Goal: Transaction & Acquisition: Purchase product/service

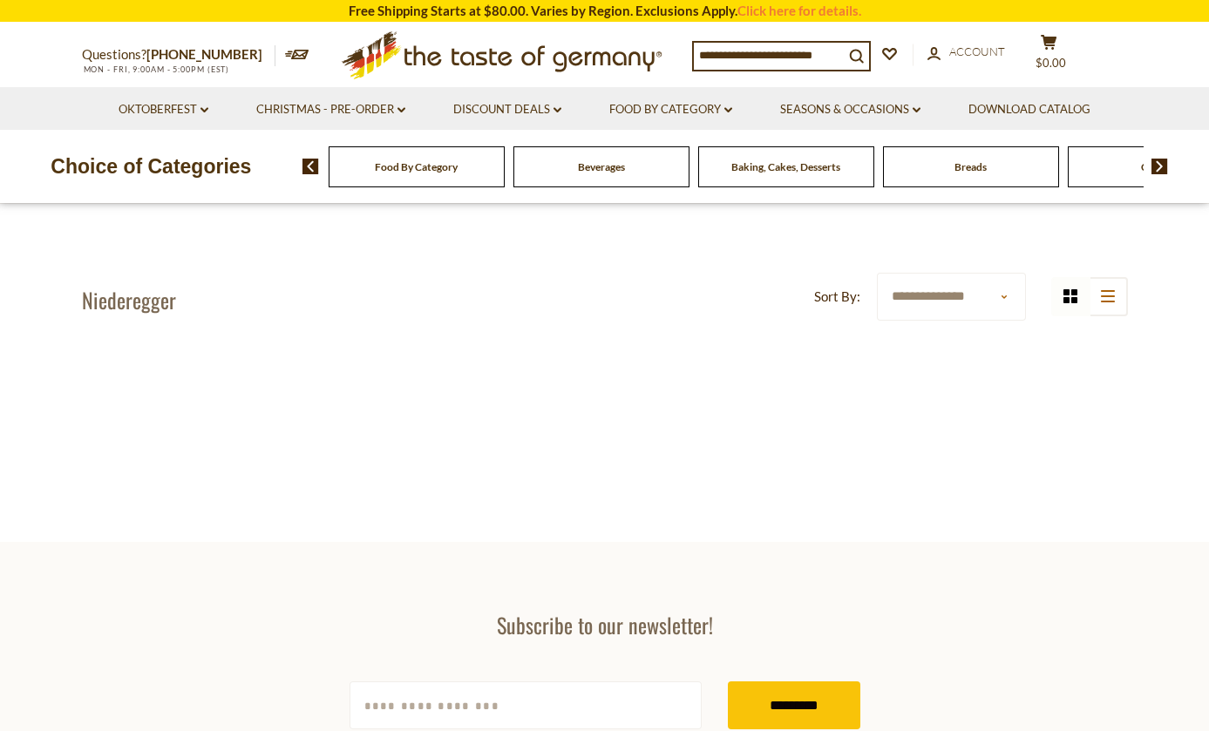
click at [198, 341] on div "**********" at bounding box center [605, 373] width 1072 height 200
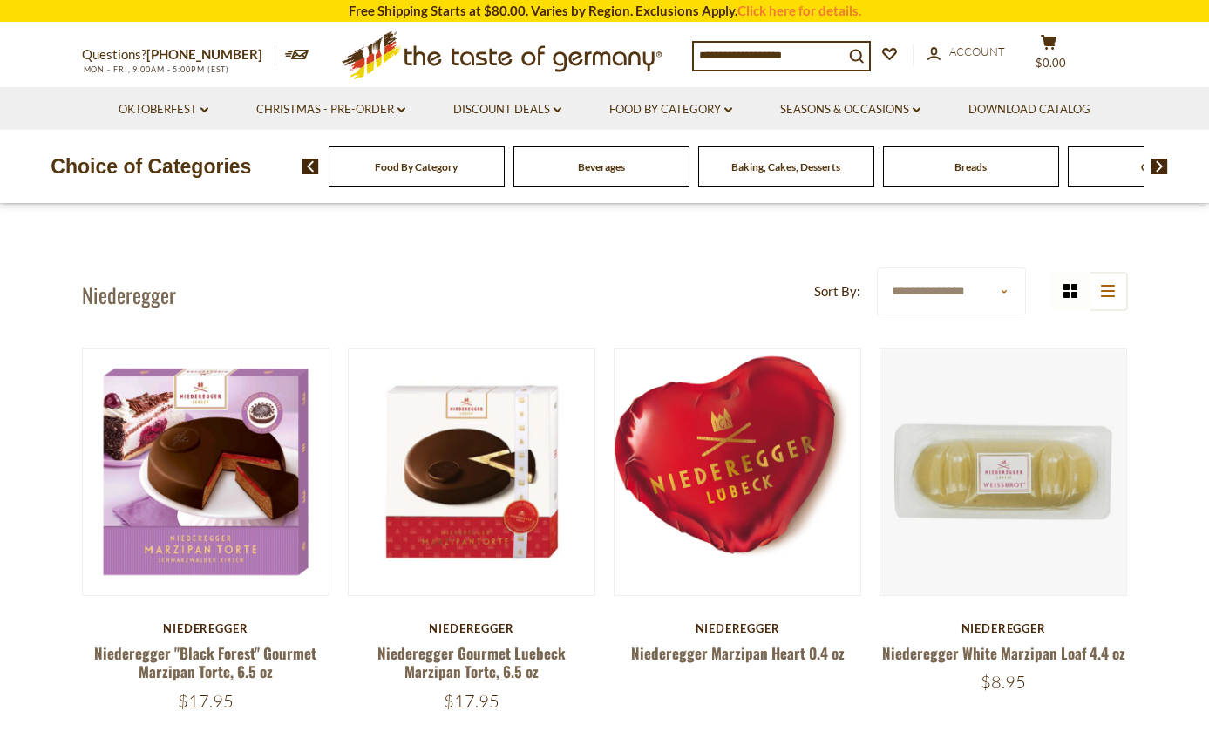
scroll to position [8, 0]
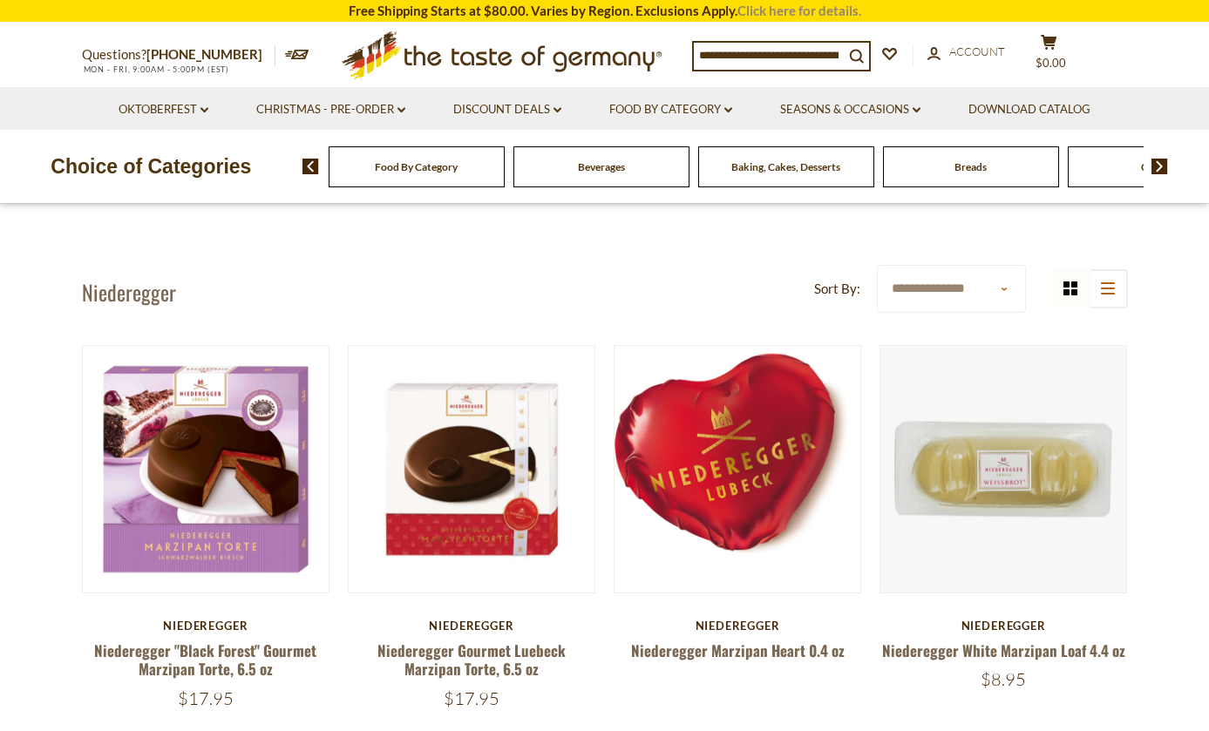
click at [798, 11] on link "Click here for details." at bounding box center [800, 11] width 124 height 16
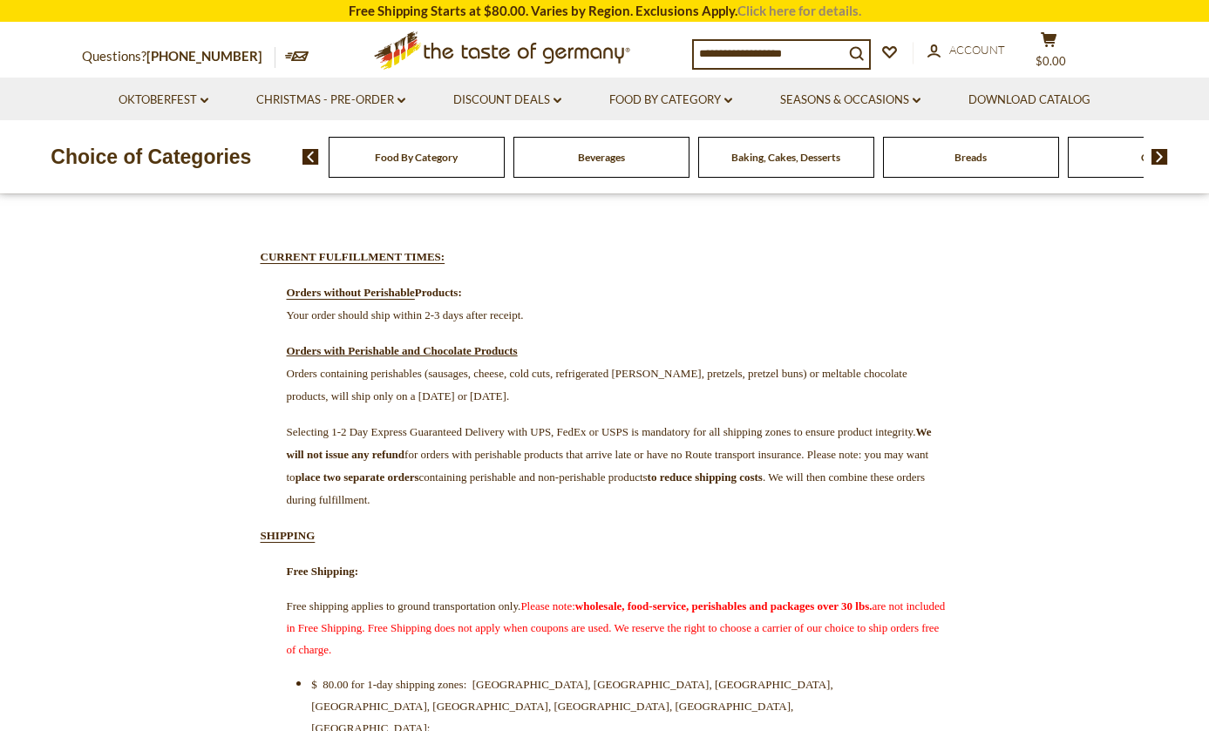
scroll to position [193, 0]
click at [798, 11] on link "Click here for details." at bounding box center [800, 11] width 124 height 16
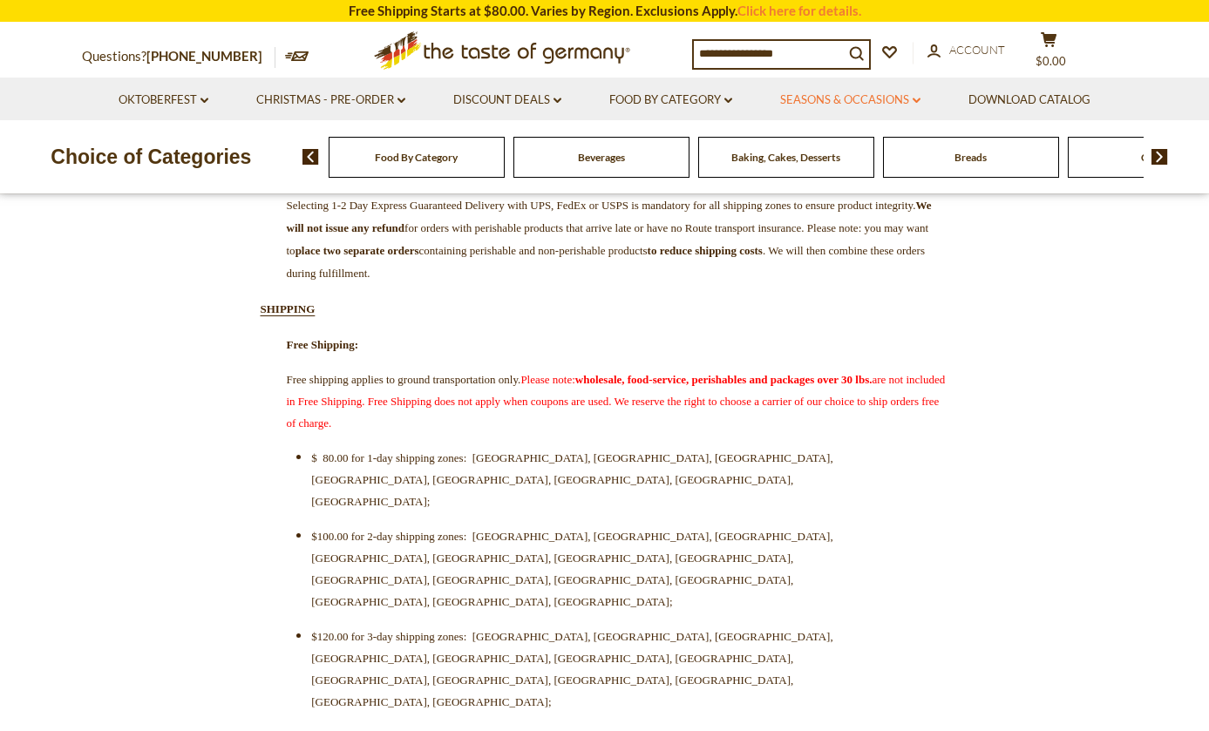
scroll to position [415, 0]
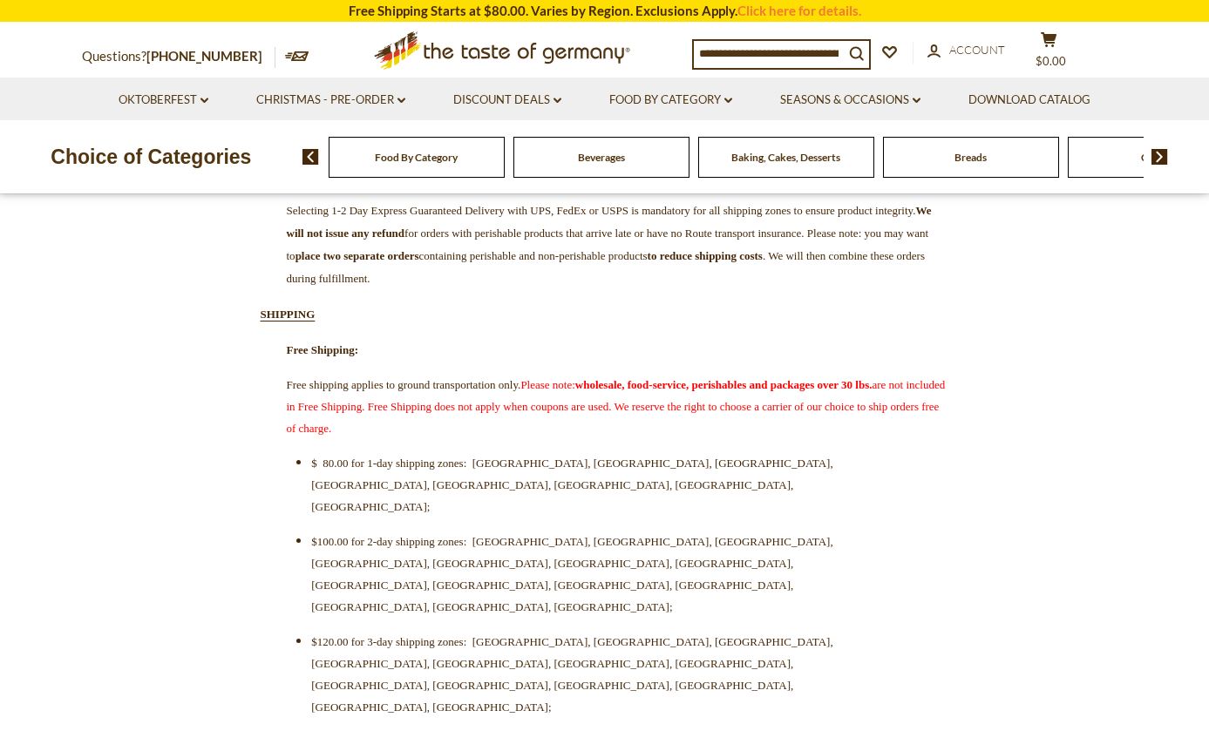
click at [832, 155] on span "Baking, Cakes, Desserts" at bounding box center [785, 157] width 109 height 13
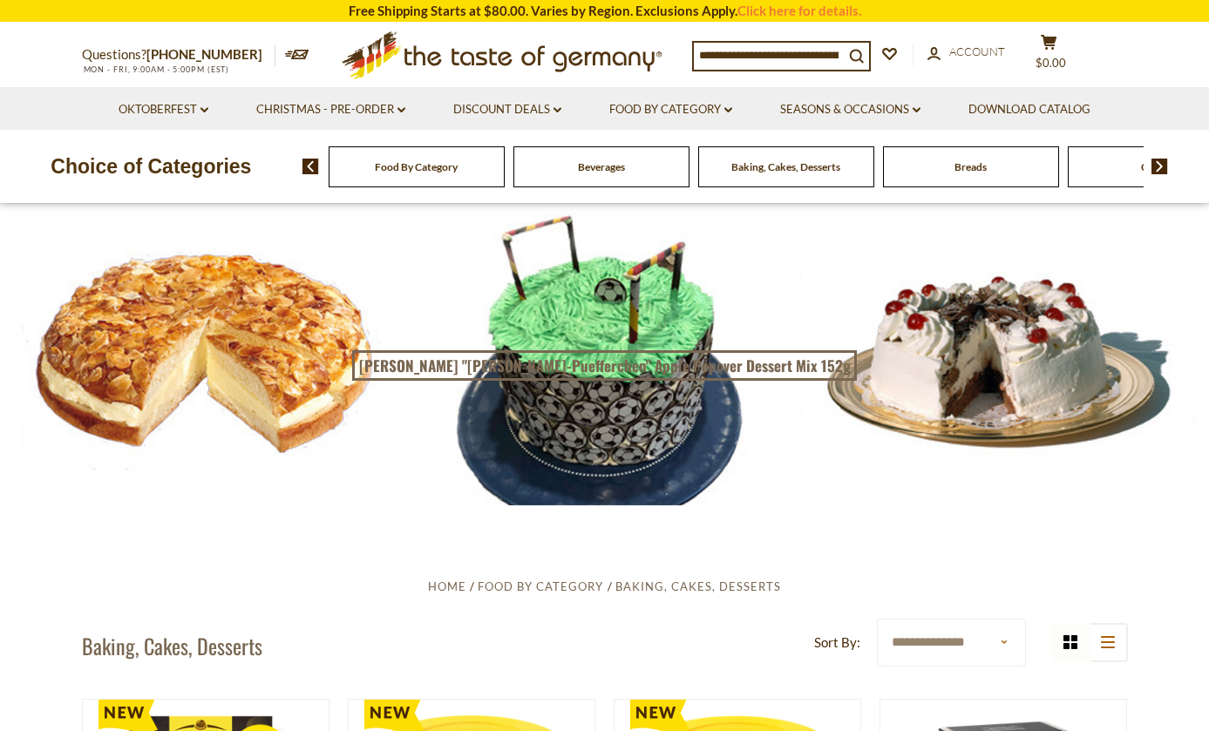
click at [247, 343] on div at bounding box center [604, 354] width 1209 height 302
click at [942, 402] on div at bounding box center [604, 354] width 1209 height 302
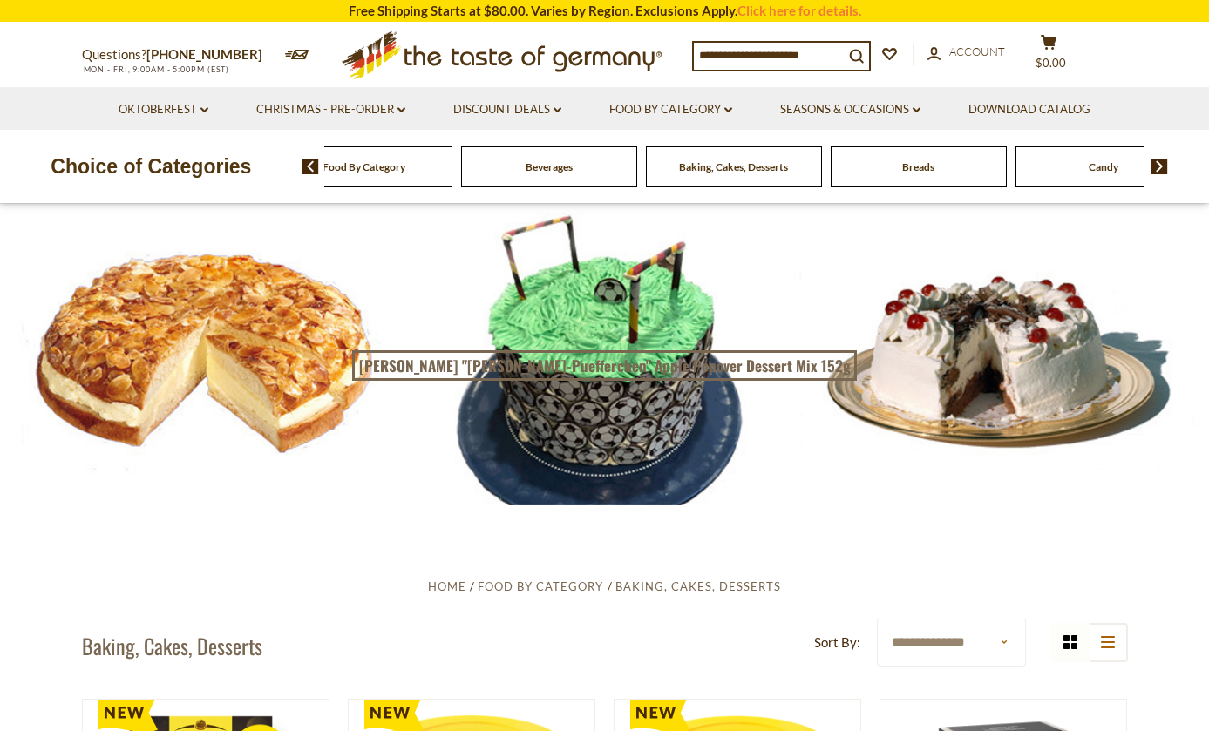
click at [405, 167] on span "Food By Category" at bounding box center [364, 166] width 83 height 13
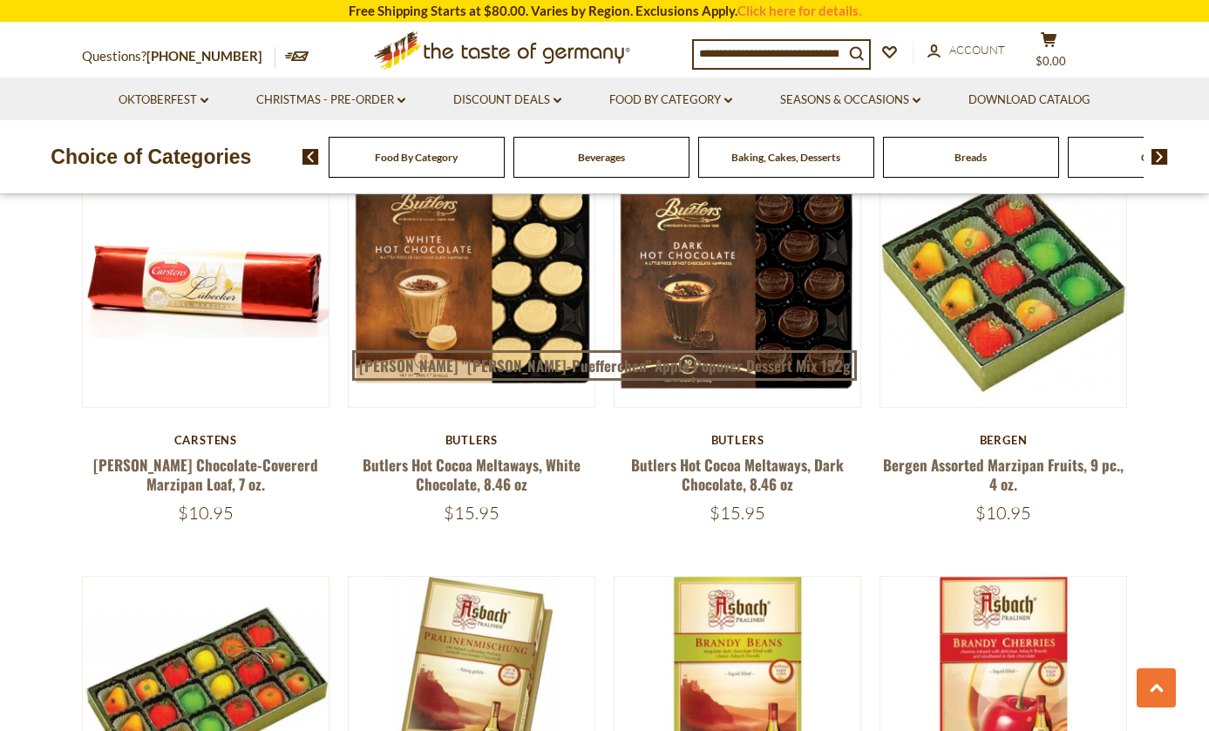
scroll to position [2373, 0]
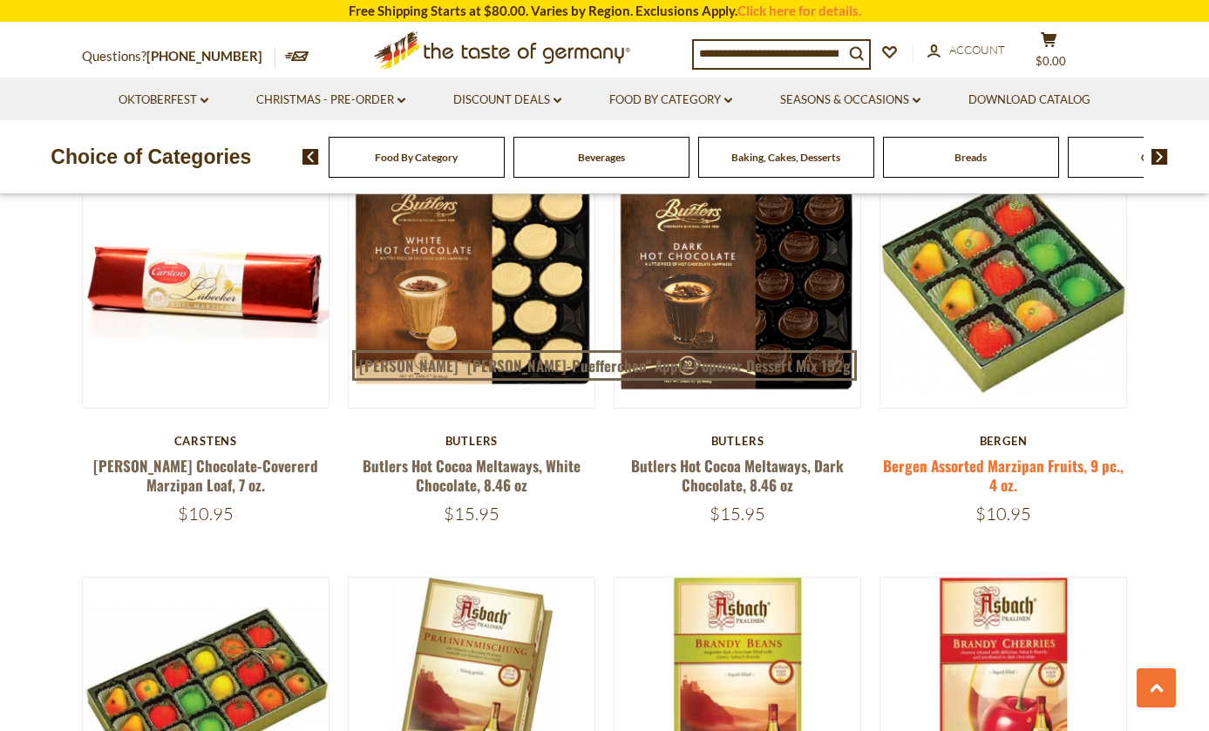
click at [1005, 455] on link "Bergen Assorted Marzipan Fruits, 9 pc., 4 oz." at bounding box center [1003, 475] width 241 height 40
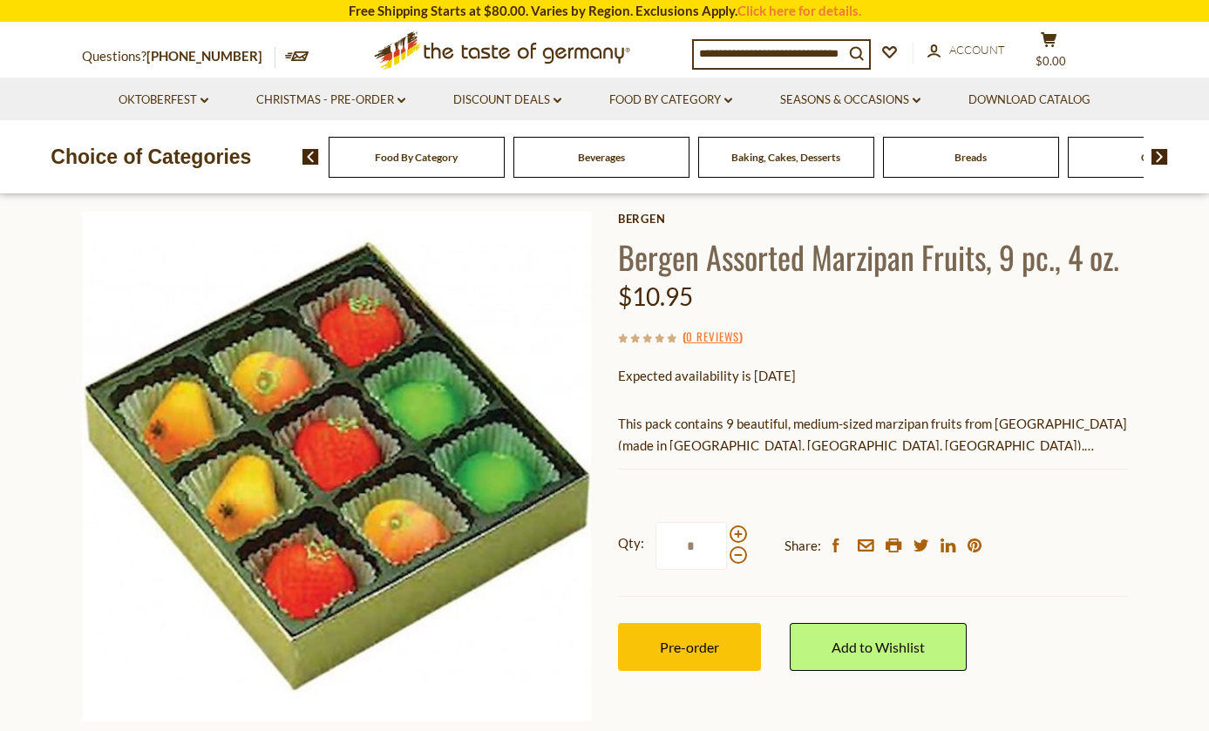
scroll to position [88, 0]
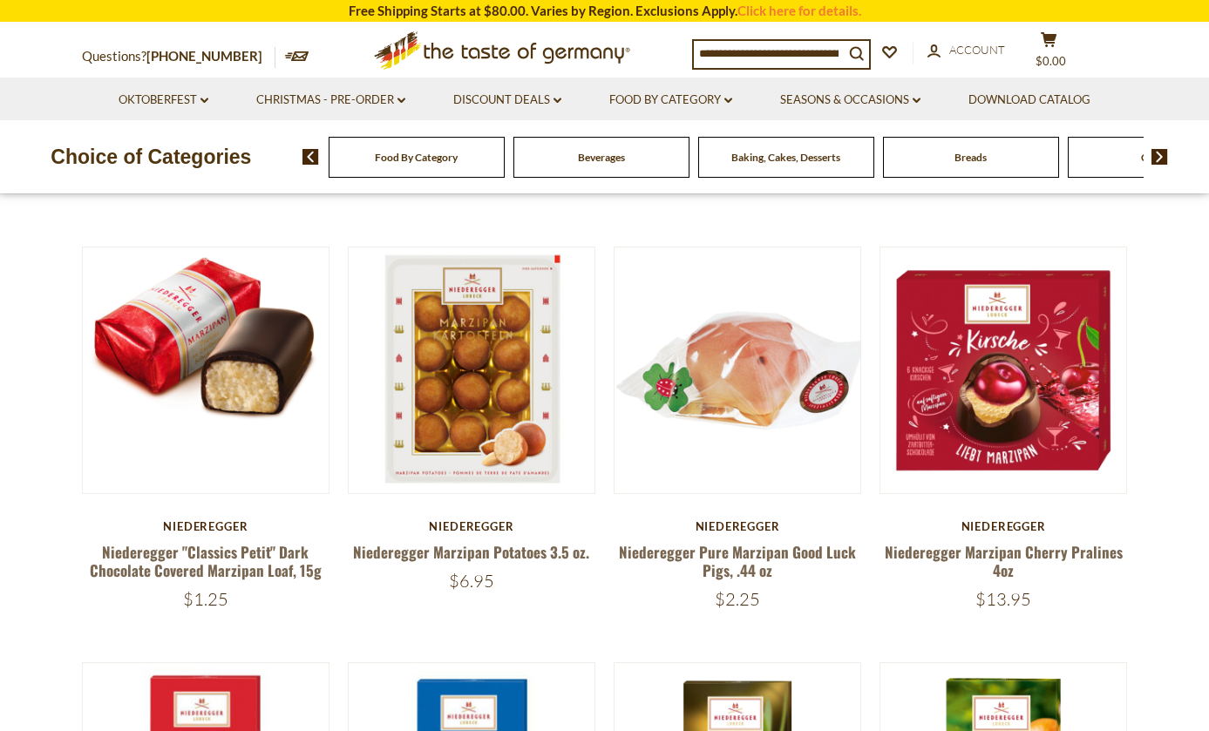
scroll to position [532, 0]
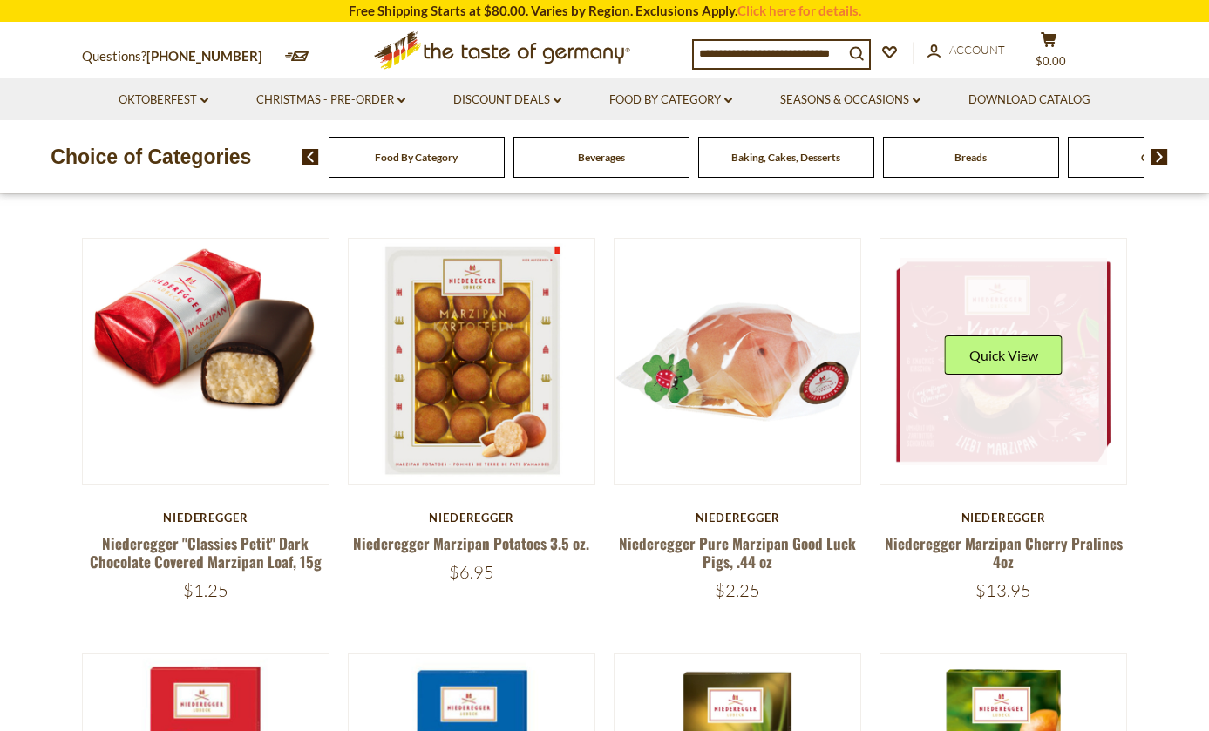
click at [1021, 412] on link at bounding box center [1003, 361] width 207 height 207
